Goal: Information Seeking & Learning: Understand process/instructions

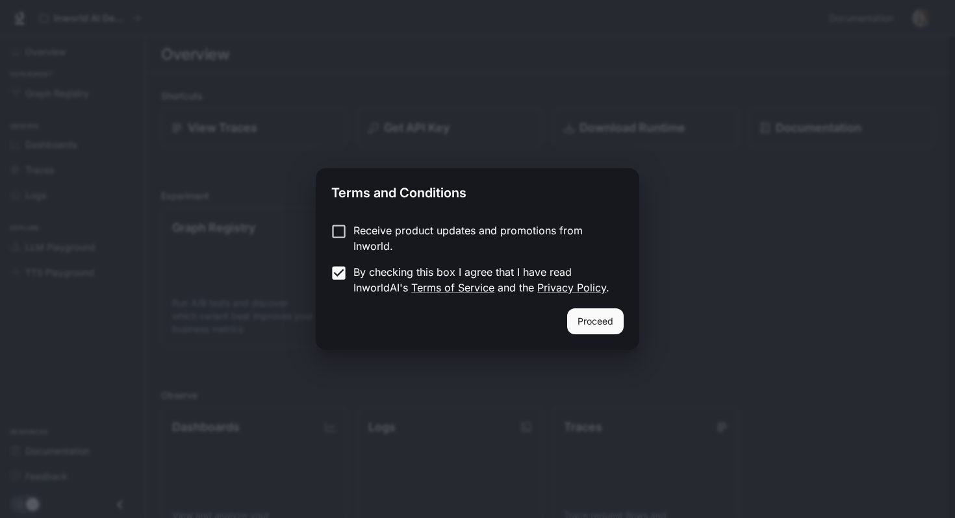
click at [608, 326] on button "Proceed" at bounding box center [595, 321] width 57 height 26
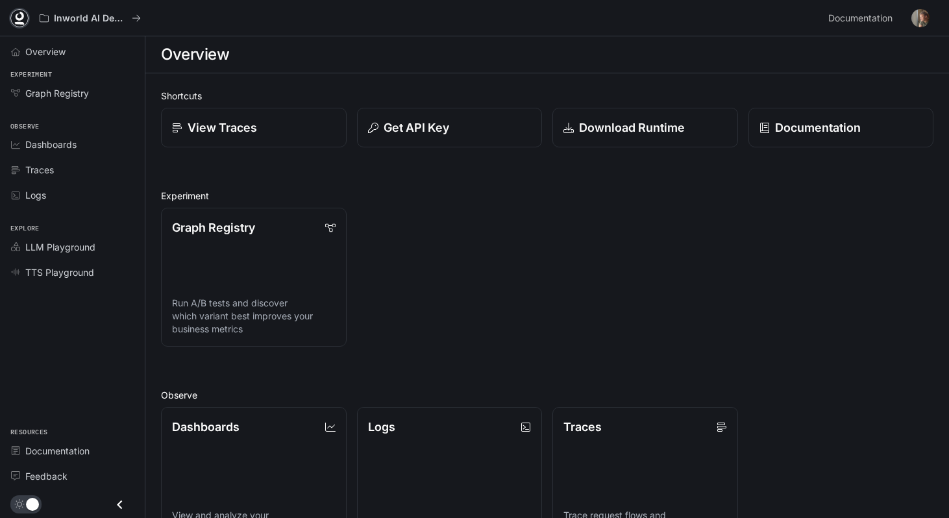
click at [20, 19] on icon at bounding box center [20, 16] width 8 height 9
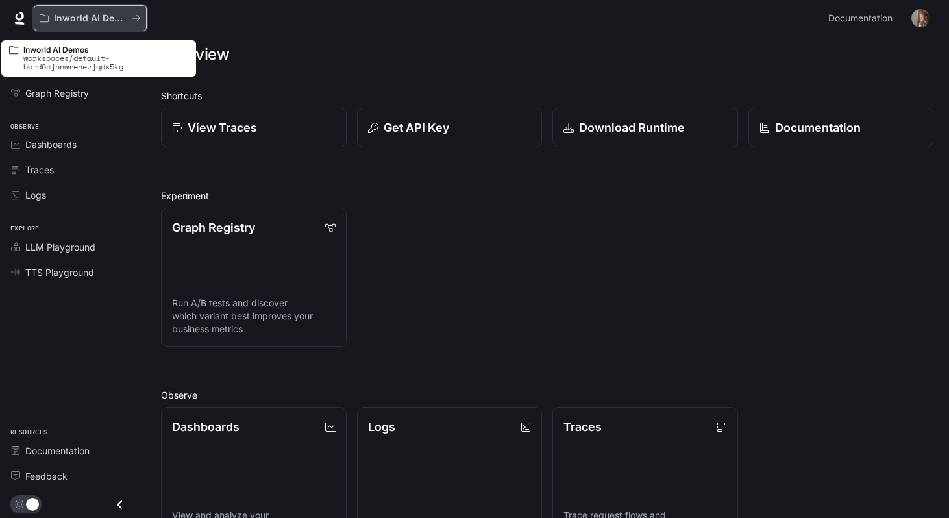
click at [118, 13] on p "Inworld AI Demos" at bounding box center [90, 18] width 73 height 11
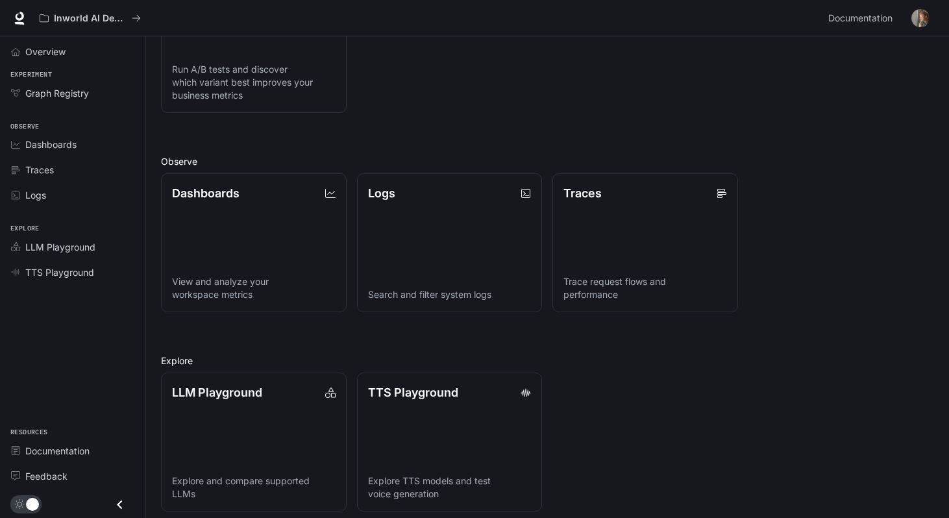
scroll to position [243, 0]
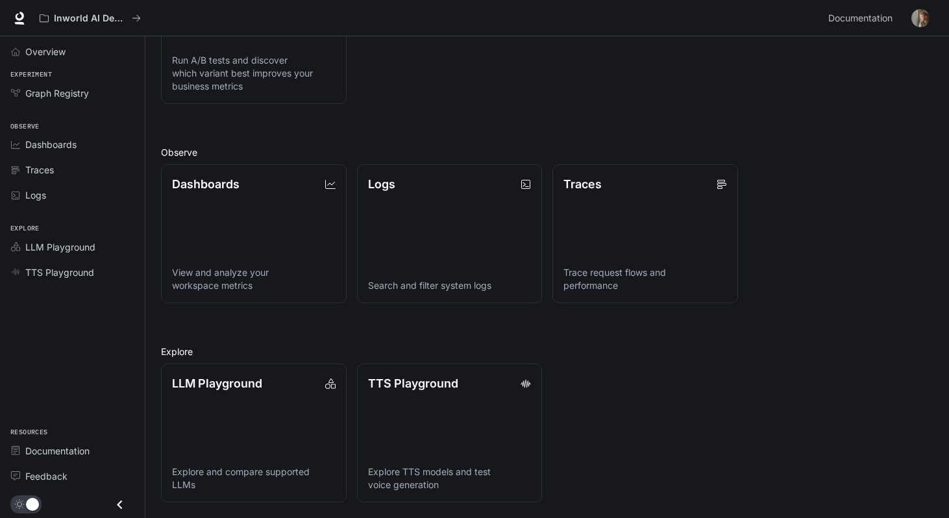
click at [119, 502] on icon "Close drawer" at bounding box center [120, 505] width 18 height 18
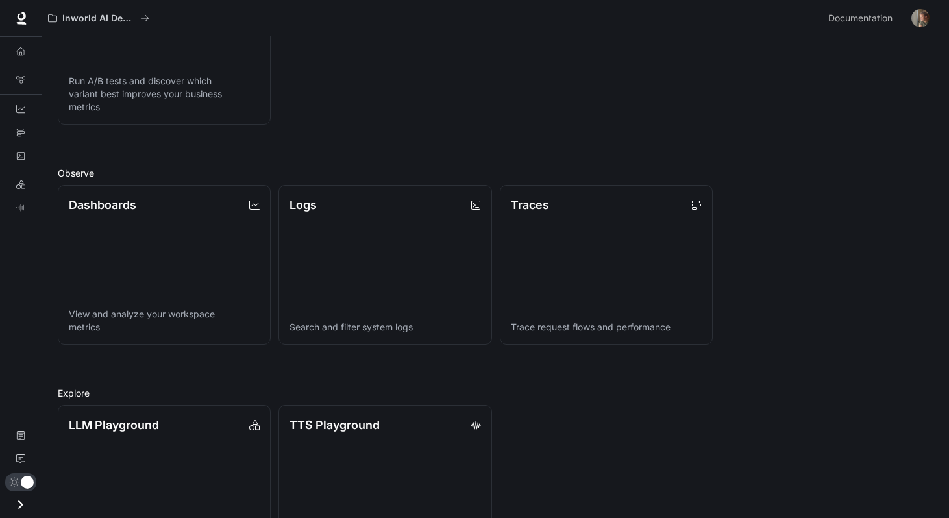
click at [23, 507] on icon "Open drawer" at bounding box center [21, 505] width 18 height 18
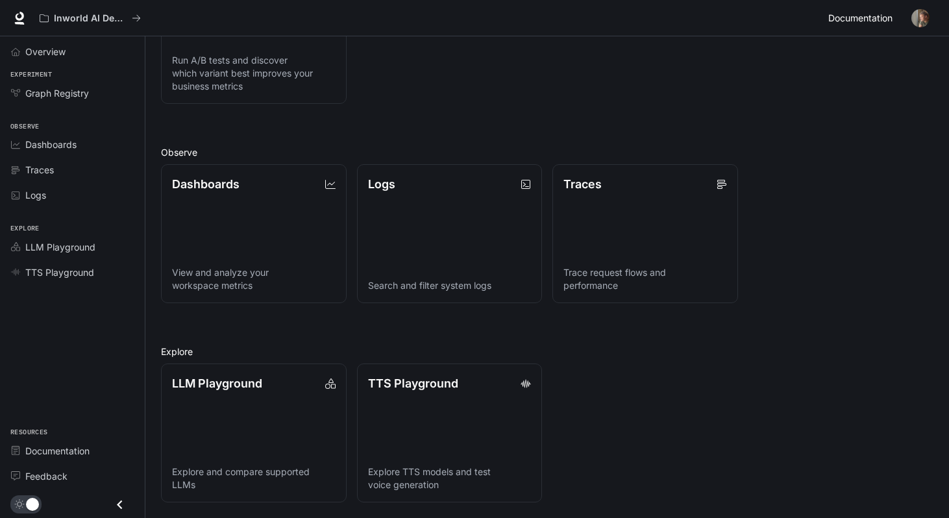
click at [873, 19] on span "Documentation" at bounding box center [861, 18] width 64 height 16
